Goal: Task Accomplishment & Management: Use online tool/utility

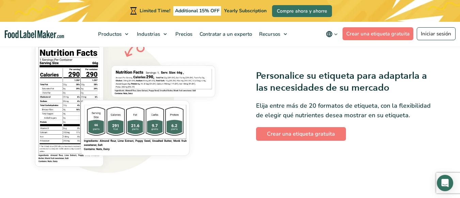
scroll to position [565, 0]
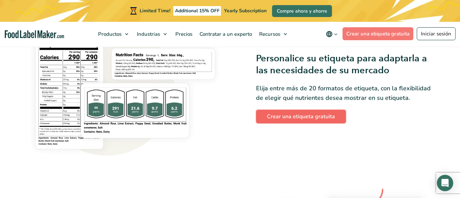
click at [320, 112] on link "Crear una etiqueta gratuita" at bounding box center [301, 117] width 90 height 14
